Goal: Subscribe to service/newsletter: Subscribe to service/newsletter

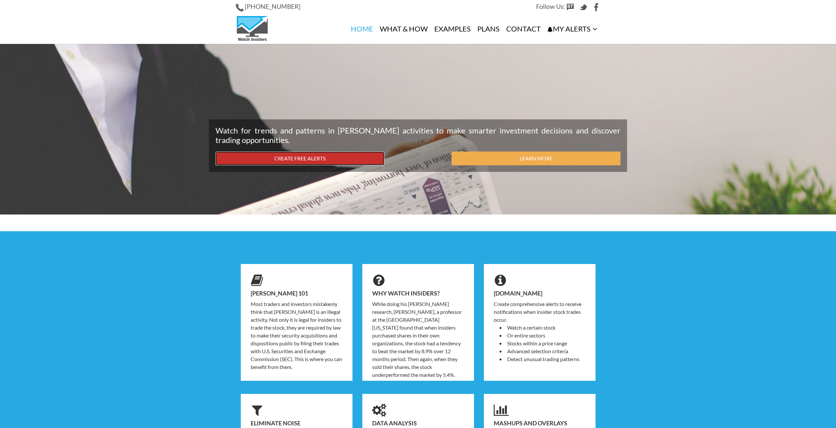
click at [317, 154] on link "Create Free Alerts" at bounding box center [299, 159] width 169 height 14
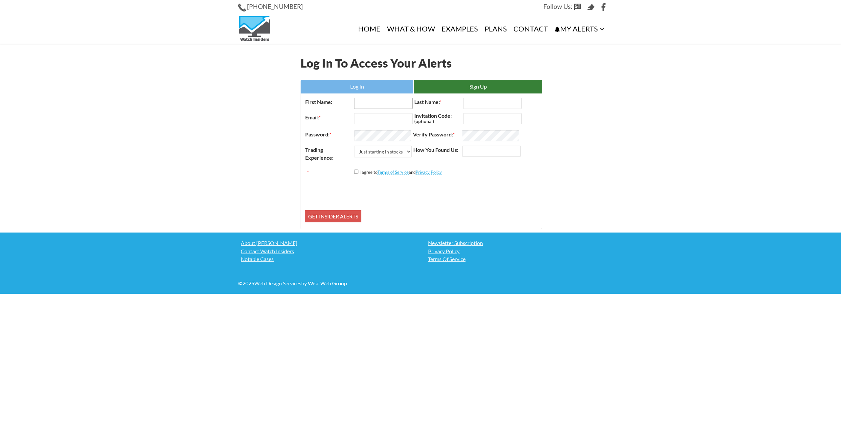
click at [375, 100] on input "First Name: *" at bounding box center [383, 103] width 58 height 11
click at [455, 87] on link "Sign Up" at bounding box center [478, 87] width 128 height 14
click at [340, 86] on link "Log In" at bounding box center [356, 87] width 113 height 14
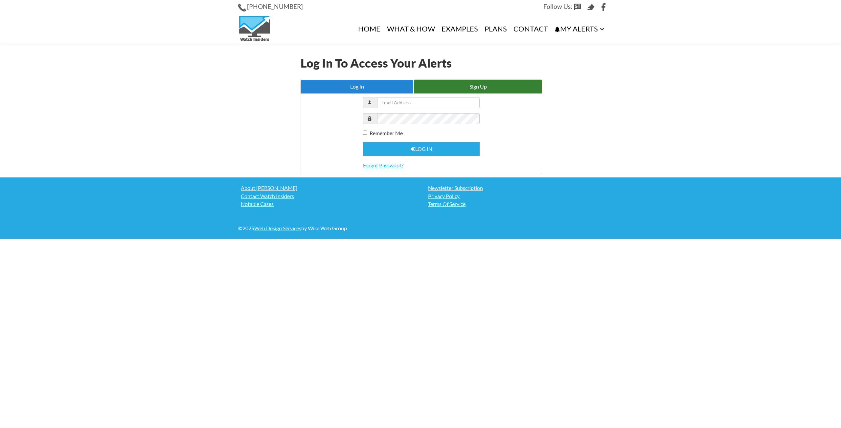
click at [435, 88] on link "Sign Up" at bounding box center [478, 87] width 128 height 14
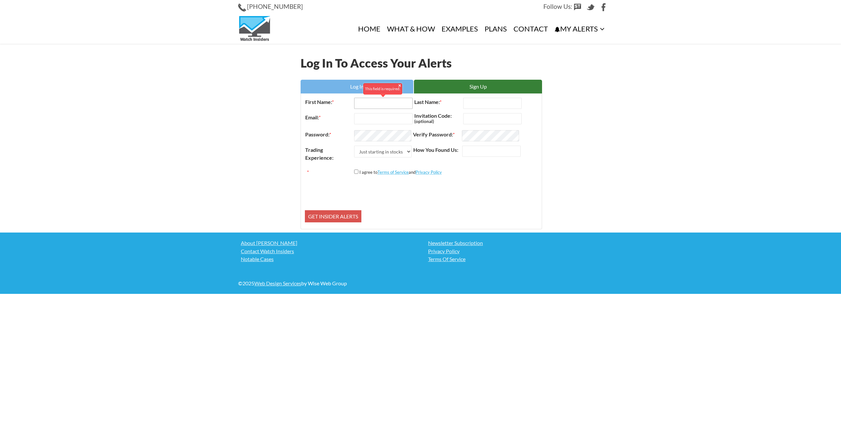
click at [362, 106] on input "First Name: *" at bounding box center [383, 103] width 58 height 11
type input "marco"
type input "ayoub"
type input "marco.ayoub@hotmail.com"
drag, startPoint x: 493, startPoint y: 155, endPoint x: 489, endPoint y: 149, distance: 7.1
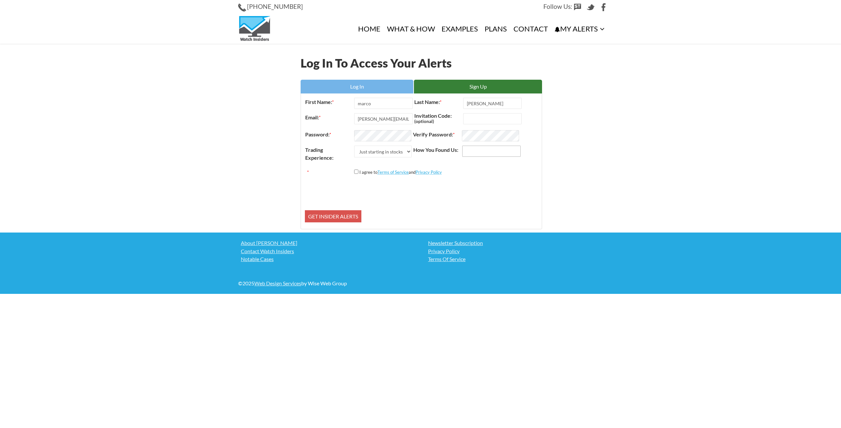
click at [492, 153] on input "How You Found Us:" at bounding box center [491, 151] width 58 height 11
type input "chatgpt"
click at [391, 151] on select "Just starting in stocks I know the basics I am an active trader I am a trading …" at bounding box center [382, 152] width 57 height 12
select select "1"
click at [354, 146] on select "Just starting in stocks I know the basics I am an active trader I am a trading …" at bounding box center [382, 152] width 57 height 12
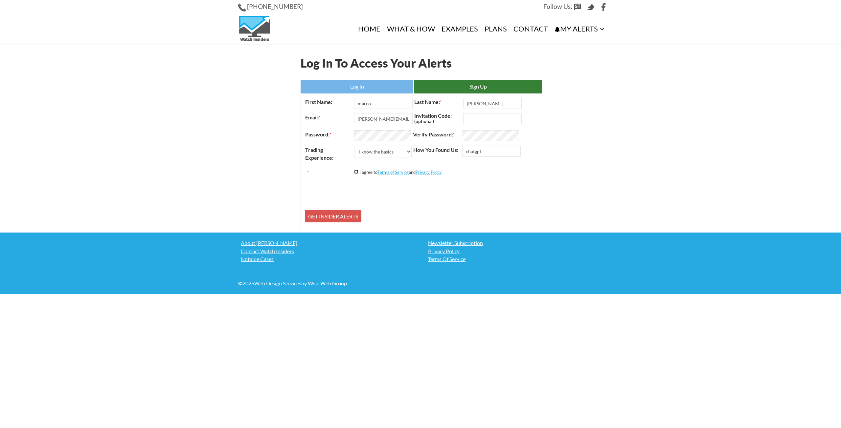
click at [356, 174] on input "*" at bounding box center [356, 172] width 4 height 4
checkbox input "true"
click at [352, 218] on input "Get Insider Alerts" at bounding box center [333, 216] width 56 height 12
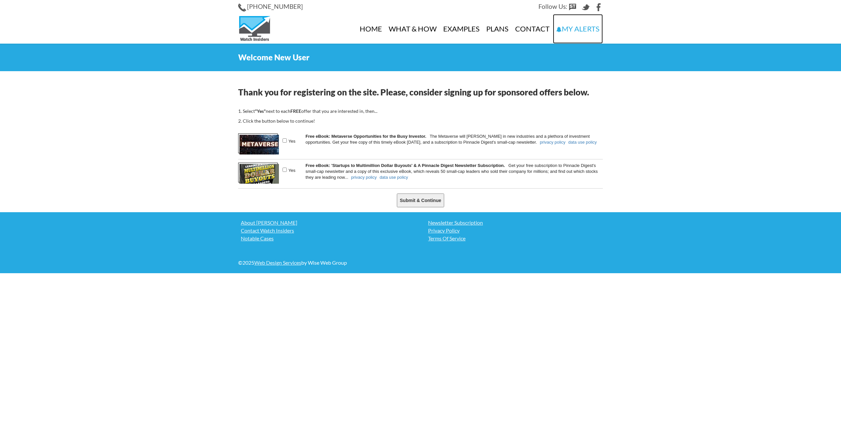
click at [574, 31] on link "My Alerts" at bounding box center [578, 29] width 50 height 30
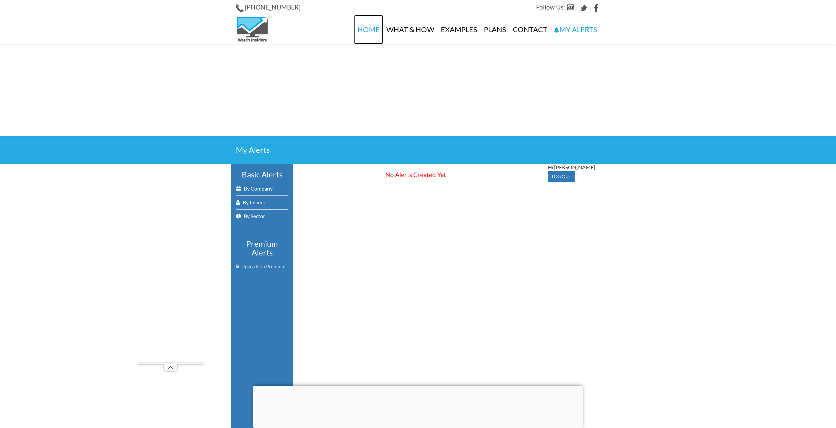
click at [372, 30] on link "Home" at bounding box center [368, 30] width 29 height 30
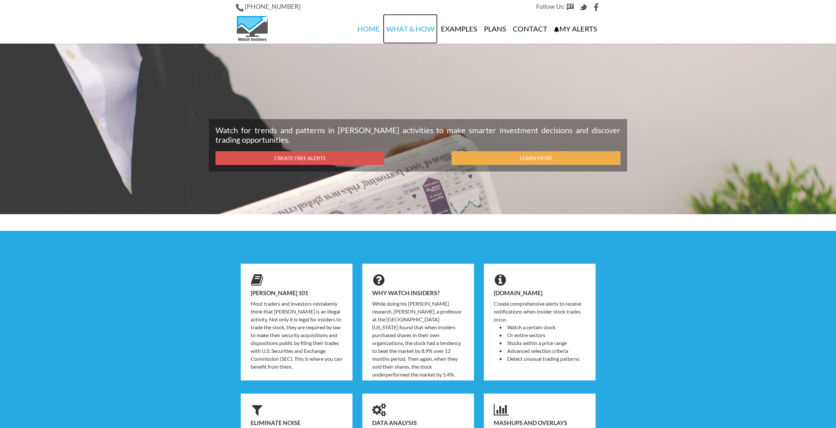
click at [405, 19] on link "What & How" at bounding box center [410, 29] width 55 height 30
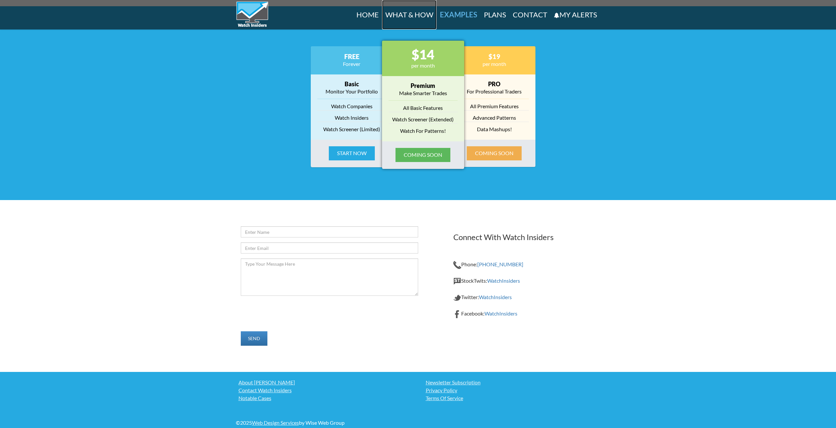
scroll to position [822, 0]
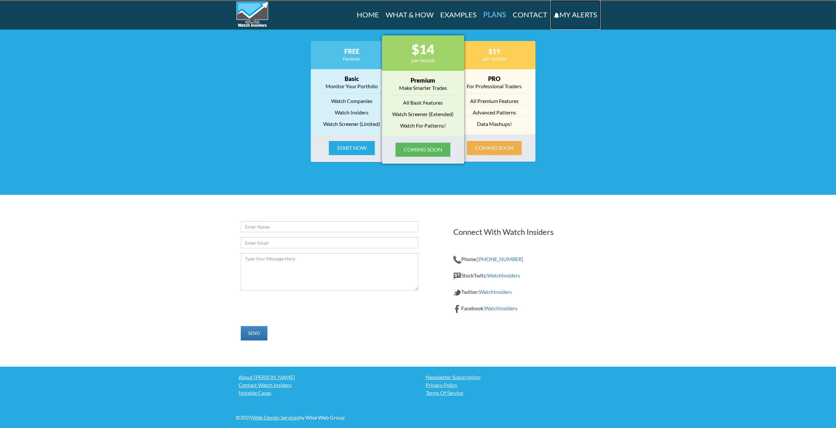
click at [568, 15] on link "My Alerts" at bounding box center [575, 15] width 50 height 30
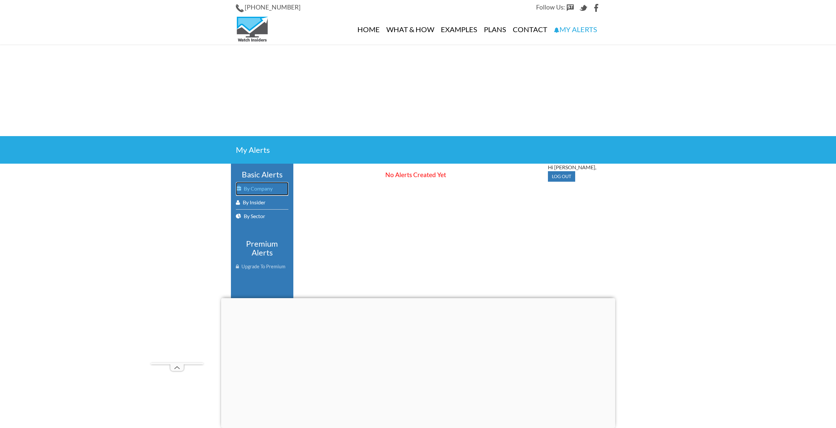
click at [267, 188] on link "By Company" at bounding box center [262, 188] width 53 height 13
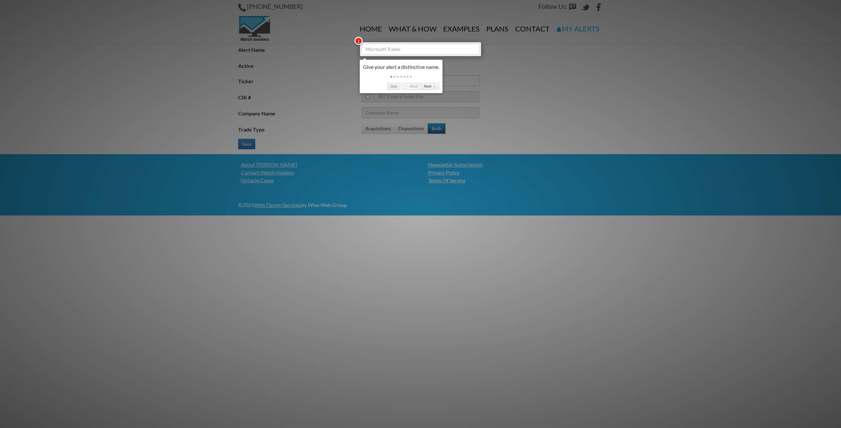
click at [342, 127] on div at bounding box center [420, 214] width 841 height 428
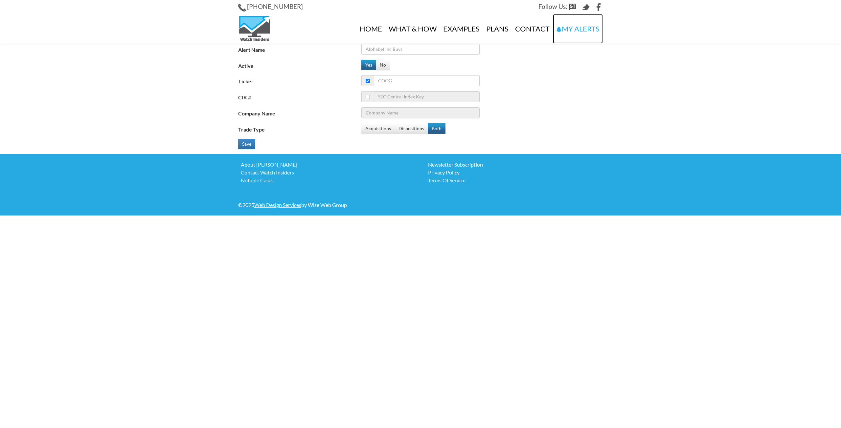
click at [569, 30] on link "My Alerts" at bounding box center [578, 29] width 50 height 30
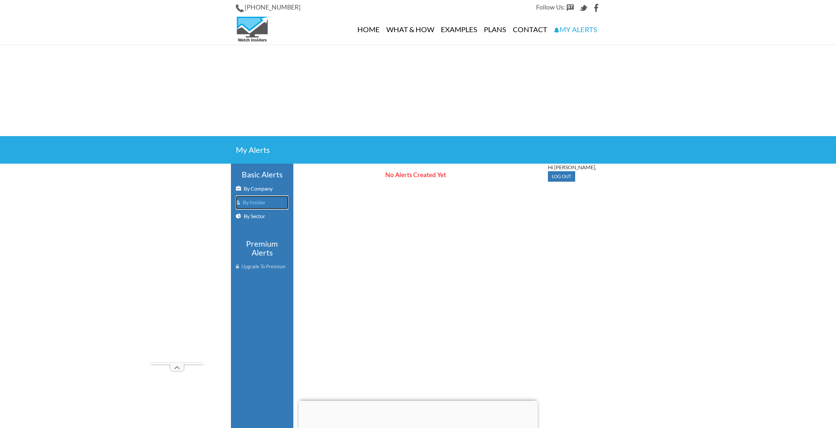
click at [259, 206] on link "By Insider" at bounding box center [262, 202] width 53 height 13
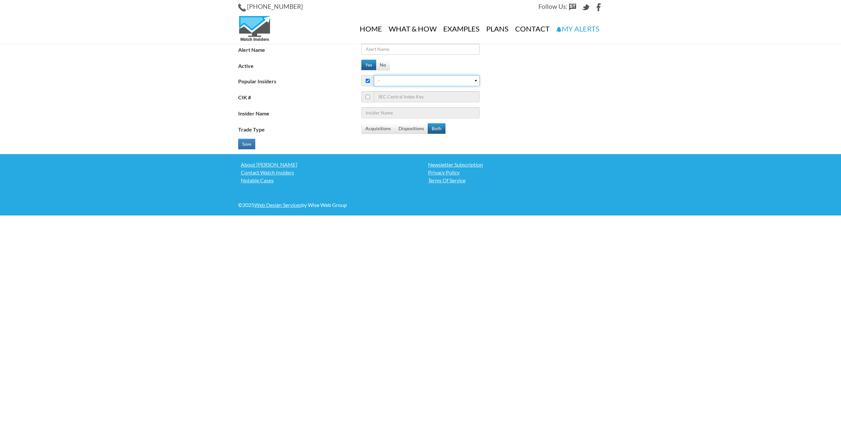
click at [388, 75] on select "- 1. [PERSON_NAME] ([PERSON_NAME] Square Capital Management) 2. [PERSON_NAME] (…" at bounding box center [427, 80] width 106 height 11
click at [594, 125] on div "Trade Type Acquisitions Dispositions Both" at bounding box center [422, 128] width 369 height 11
click at [577, 35] on link "My Alerts" at bounding box center [578, 29] width 50 height 30
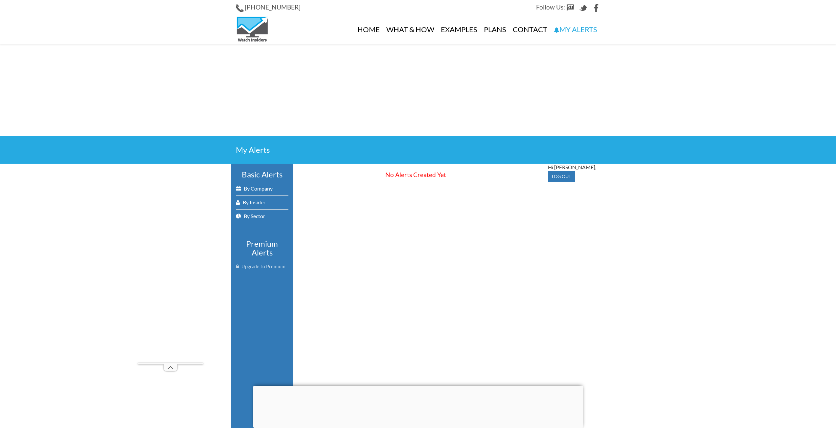
click at [264, 257] on h3 "Premium Alerts" at bounding box center [262, 248] width 53 height 17
click at [265, 271] on link "Upgrade To Premium" at bounding box center [262, 266] width 53 height 13
